Goal: Find specific page/section: Find specific page/section

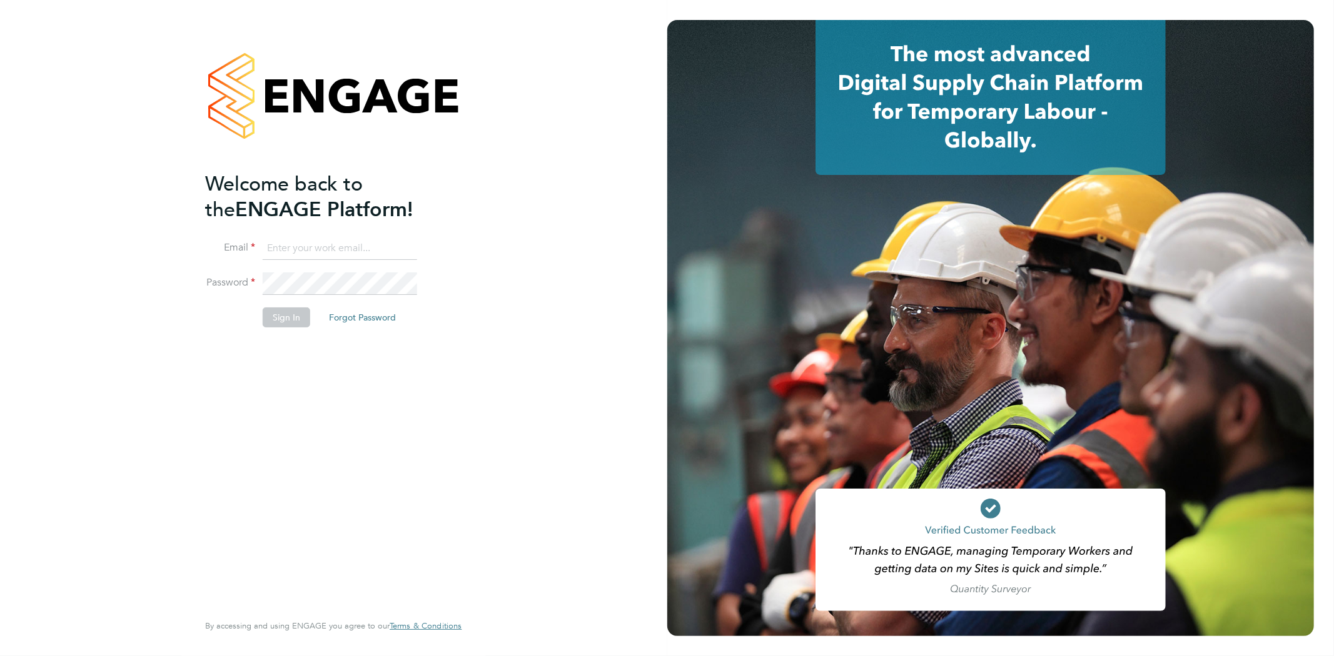
type input "[PERSON_NAME][EMAIL_ADDRESS][PERSON_NAME][DOMAIN_NAME]"
click at [301, 314] on button "Sign In" at bounding box center [287, 318] width 48 height 20
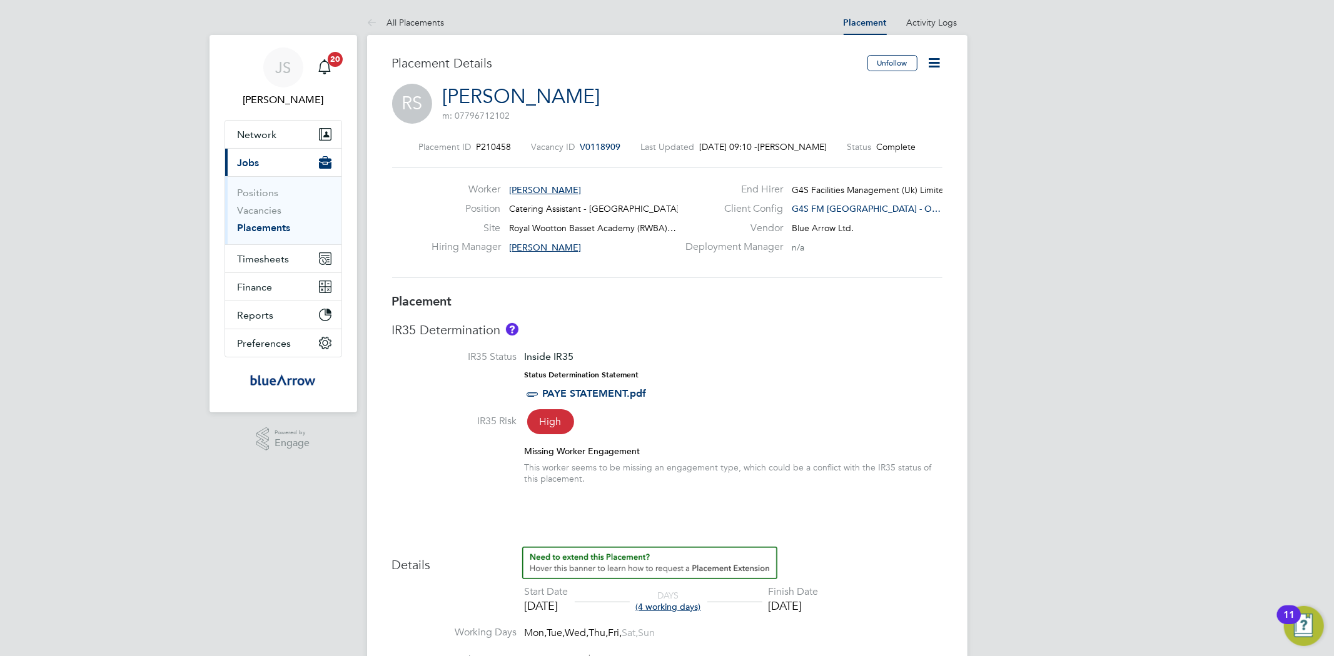
click at [279, 226] on link "Placements" at bounding box center [264, 228] width 53 height 12
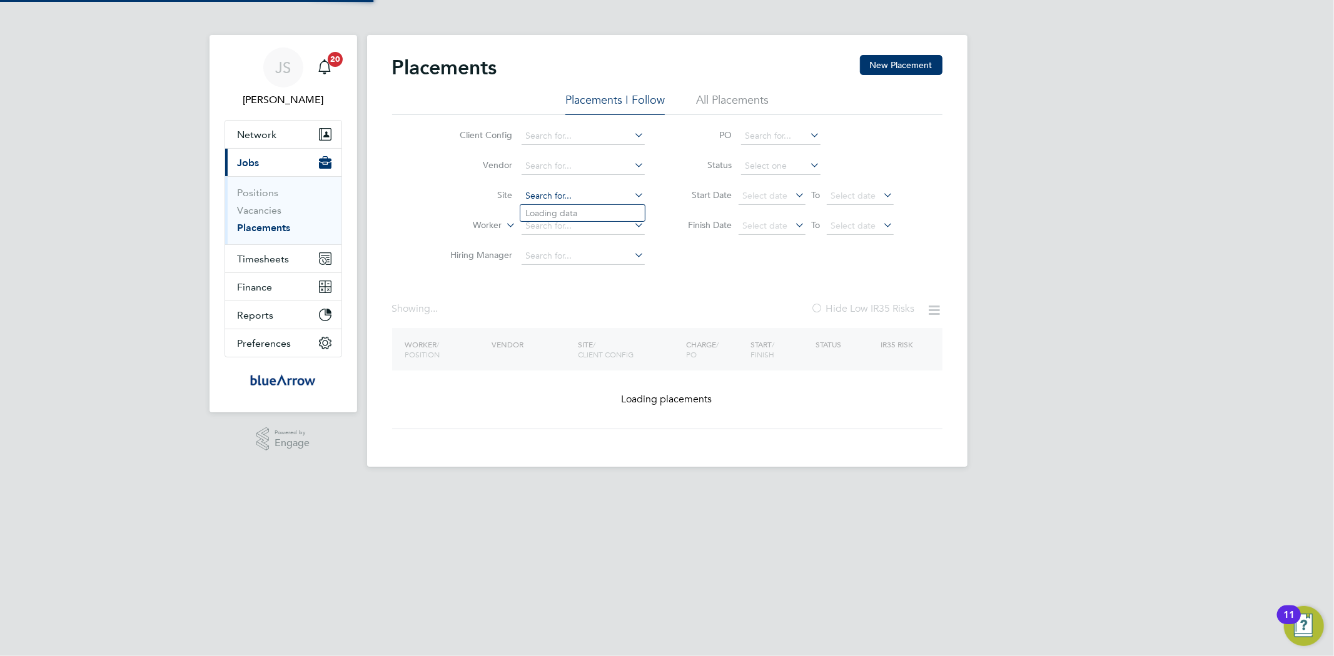
click at [543, 191] on input at bounding box center [582, 197] width 123 height 18
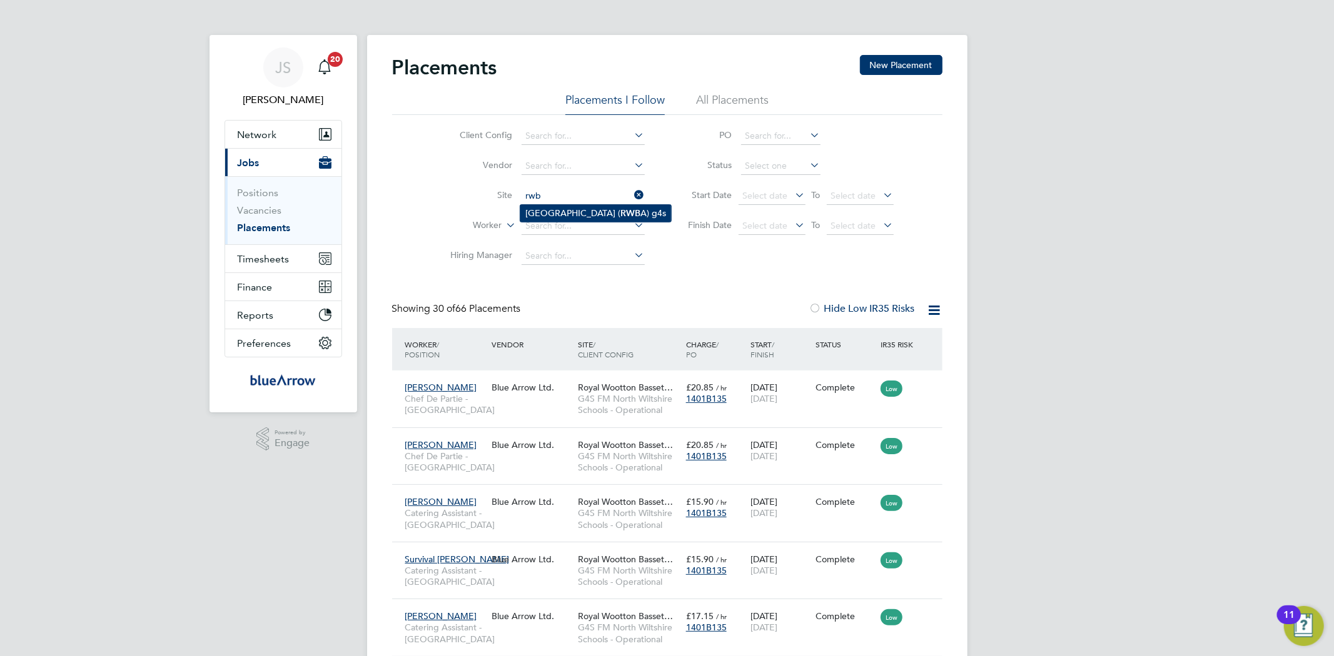
click at [558, 219] on li "Royal Wootton Basset Academy ( RWB A) g4s" at bounding box center [595, 213] width 151 height 17
type input "Royal Wootton Basset Academy (RWBA) g4s"
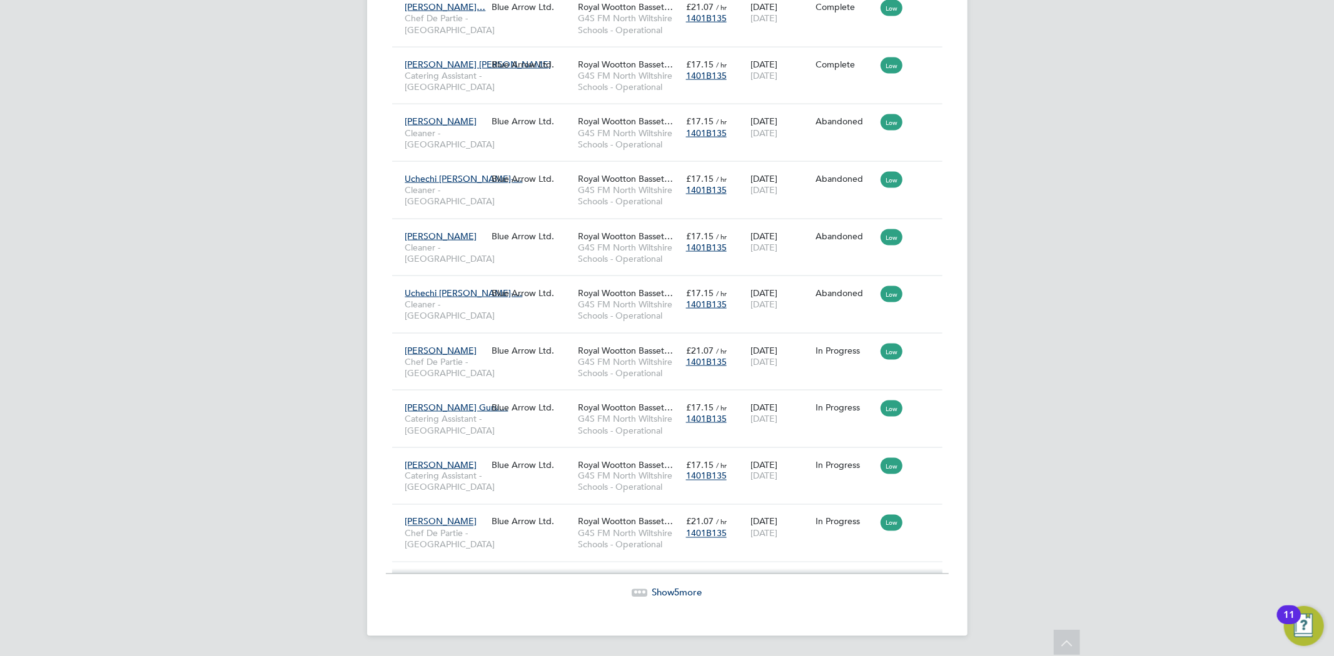
click at [695, 588] on span "Show 5 more" at bounding box center [677, 593] width 50 height 12
